Goal: Task Accomplishment & Management: Complete application form

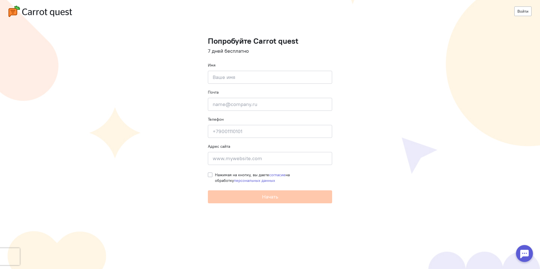
click at [193, 150] on cq-registration "Войти Попробуйте Carrot quest 7 дней бесплатно Имя Введите своё имя Почта Введи…" at bounding box center [270, 134] width 540 height 269
click at [226, 82] on input at bounding box center [270, 77] width 124 height 13
type input "[PERSON_NAME]"
click at [211, 107] on input "email" at bounding box center [270, 104] width 124 height 13
type input "[EMAIL_ADDRESS][DOMAIN_NAME]"
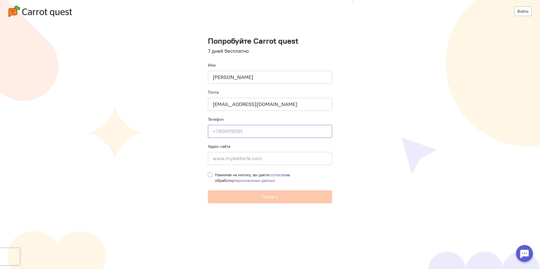
click at [227, 128] on input at bounding box center [270, 131] width 124 height 13
type input "[PHONE_NUMBER]"
click at [214, 159] on input at bounding box center [270, 158] width 124 height 13
click at [240, 159] on input at bounding box center [270, 158] width 124 height 13
click at [221, 159] on input at bounding box center [270, 158] width 124 height 13
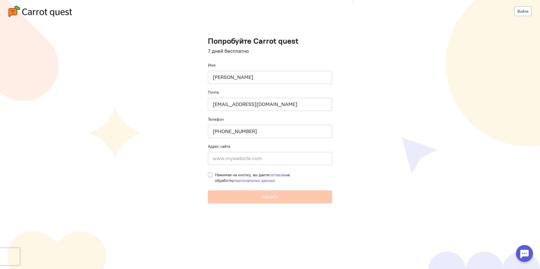
click at [213, 174] on div "Нажимая на кнопку, вы даете согласие на обработку персональных данных" at bounding box center [270, 176] width 124 height 14
click at [215, 173] on label "Нажимая на кнопку, вы даете согласие на обработку персональных данных" at bounding box center [273, 177] width 117 height 11
click at [211, 173] on input "Нажимая на кнопку, вы даете согласие на обработку персональных данных" at bounding box center [210, 174] width 5 height 5
checkbox input "true"
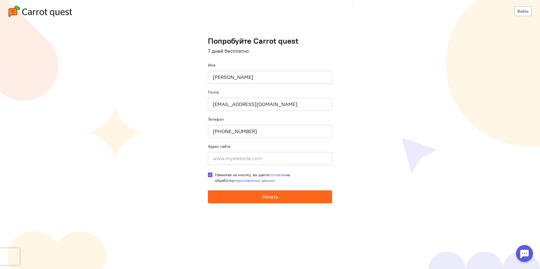
click at [252, 194] on button "Начать" at bounding box center [270, 197] width 124 height 13
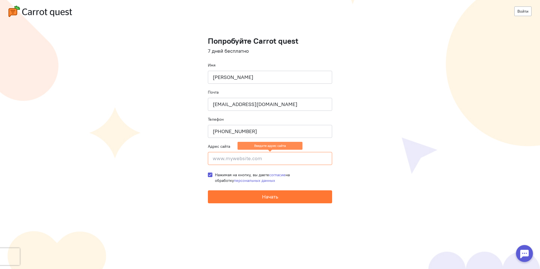
click at [264, 157] on input at bounding box center [270, 158] width 124 height 13
click at [235, 161] on input at bounding box center [270, 158] width 124 height 13
paste input "[URL][DOMAIN_NAME]"
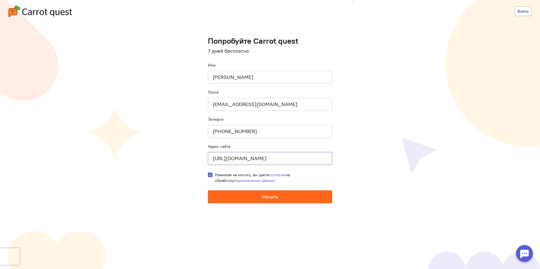
type input "[URL][DOMAIN_NAME]"
click at [250, 198] on button "Начать" at bounding box center [270, 197] width 124 height 13
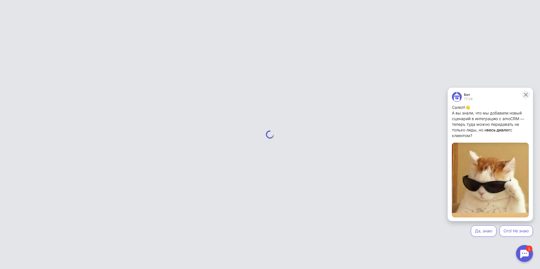
click at [526, 98] on button at bounding box center [525, 95] width 8 height 8
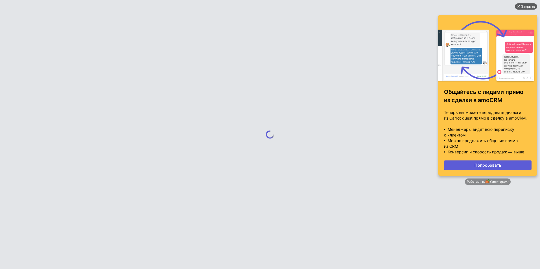
click at [528, 6] on div "Закрыть" at bounding box center [528, 6] width 14 height 6
